Goal: Task Accomplishment & Management: Manage account settings

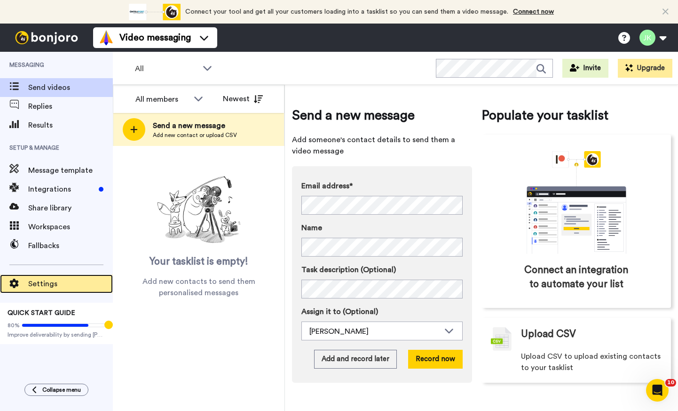
click at [43, 284] on span "Settings" at bounding box center [70, 283] width 85 height 11
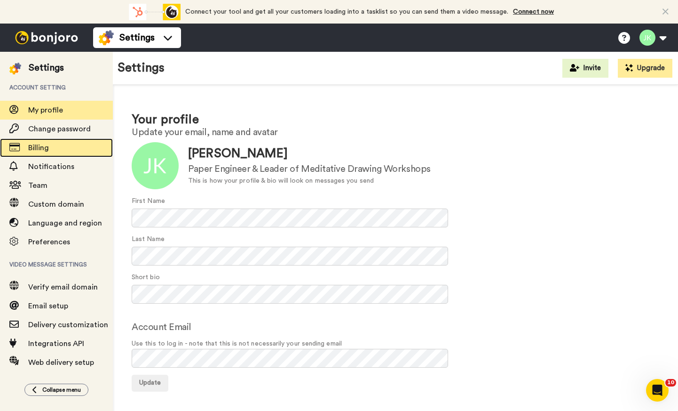
click at [40, 151] on span "Billing" at bounding box center [38, 148] width 21 height 8
click at [38, 151] on span "Billing" at bounding box center [38, 148] width 21 height 8
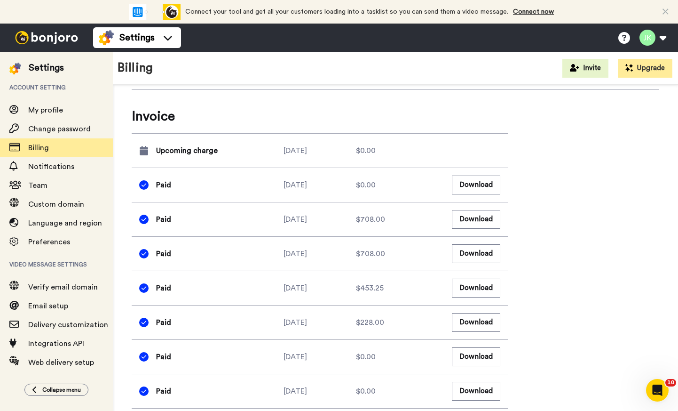
scroll to position [421, 0]
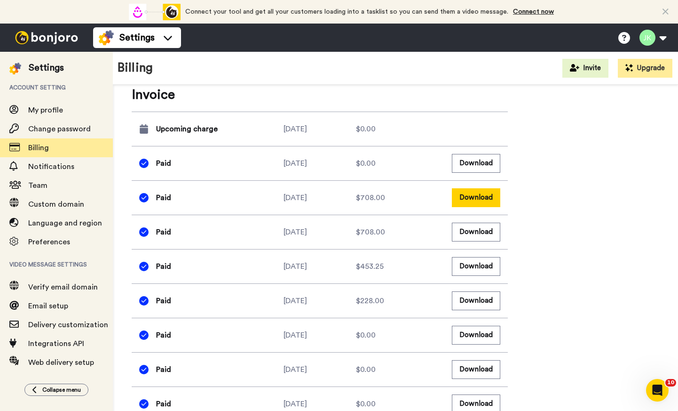
click at [467, 191] on button "Download" at bounding box center [476, 197] width 48 height 18
click at [470, 163] on button "Download" at bounding box center [476, 163] width 48 height 18
click at [469, 229] on button "Download" at bounding box center [476, 232] width 48 height 18
click at [478, 262] on button "Download" at bounding box center [476, 266] width 48 height 18
click at [466, 298] on button "Download" at bounding box center [476, 300] width 48 height 18
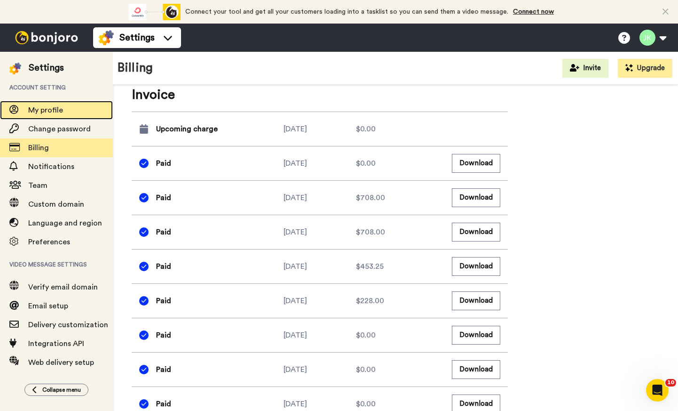
click at [49, 112] on span "My profile" at bounding box center [45, 110] width 35 height 8
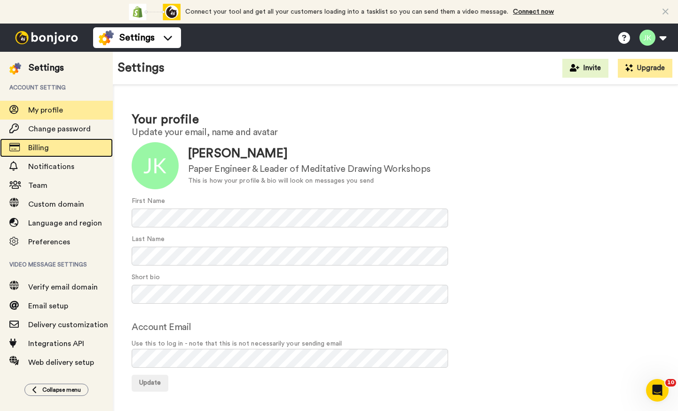
click at [34, 145] on span "Billing" at bounding box center [38, 148] width 21 height 8
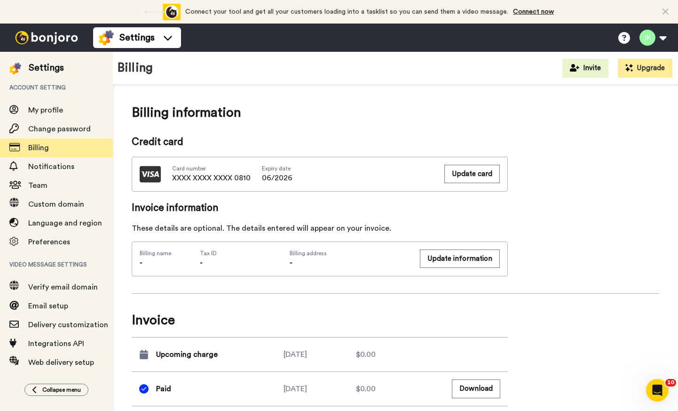
scroll to position [233, 0]
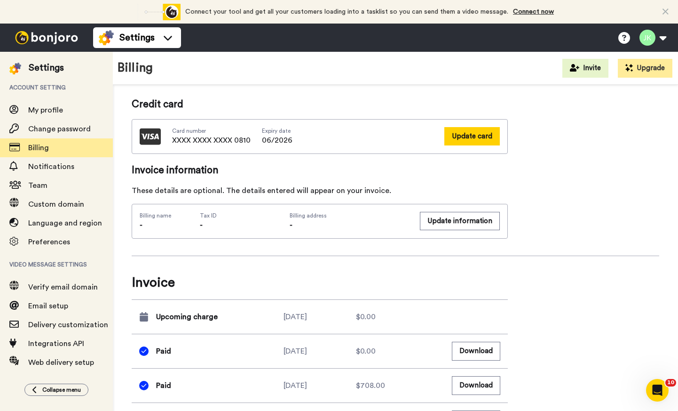
click at [482, 136] on button "Update card" at bounding box center [473, 136] width 56 height 18
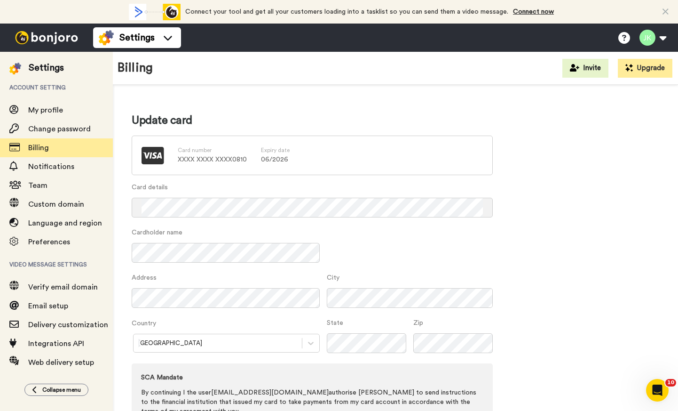
click at [406, 284] on div "City" at bounding box center [410, 294] width 166 height 43
click at [545, 318] on div "Update card Card number XXXX XXXX XXXX 0810 Expiry date 06 / 2026 Card details …" at bounding box center [396, 282] width 528 height 338
drag, startPoint x: 200, startPoint y: 151, endPoint x: 205, endPoint y: 162, distance: 11.2
click at [202, 154] on label "Card number" at bounding box center [195, 150] width 34 height 8
click at [199, 159] on p "XXXX XXXX XXXX 0810" at bounding box center [212, 159] width 69 height 9
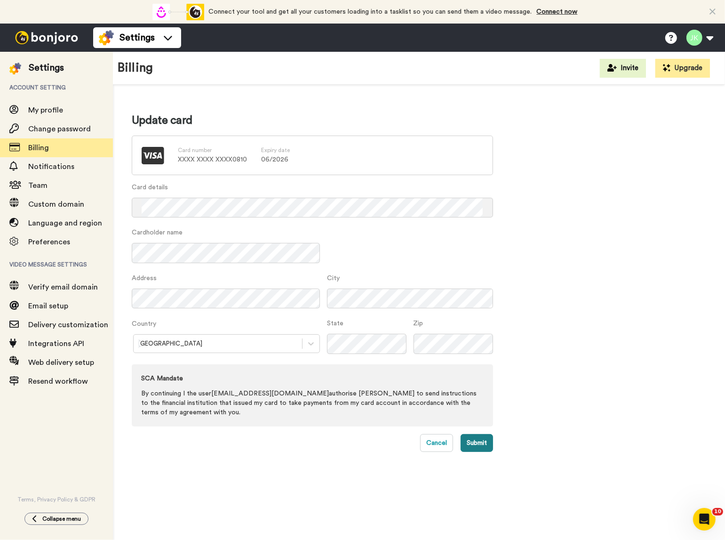
click at [486, 410] on button "Submit" at bounding box center [477, 443] width 32 height 18
